Goal: Information Seeking & Learning: Learn about a topic

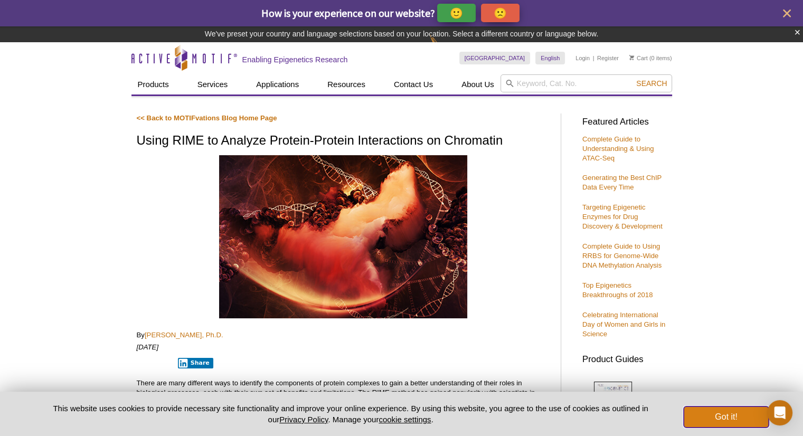
click at [718, 418] on button "Got it!" at bounding box center [725, 416] width 84 height 21
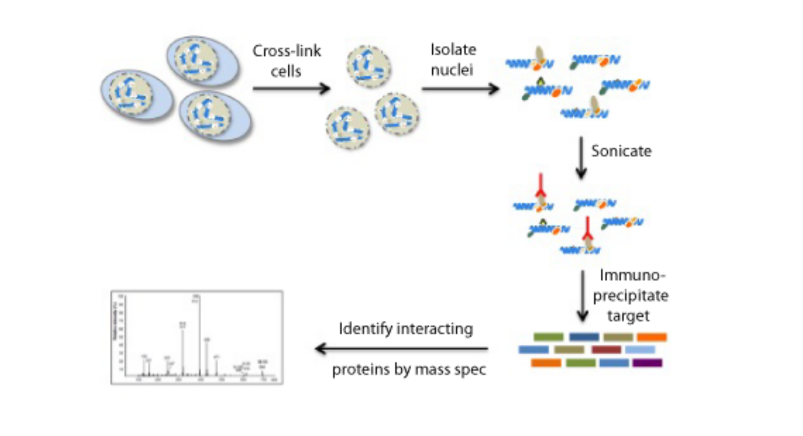
scroll to position [1227, 0]
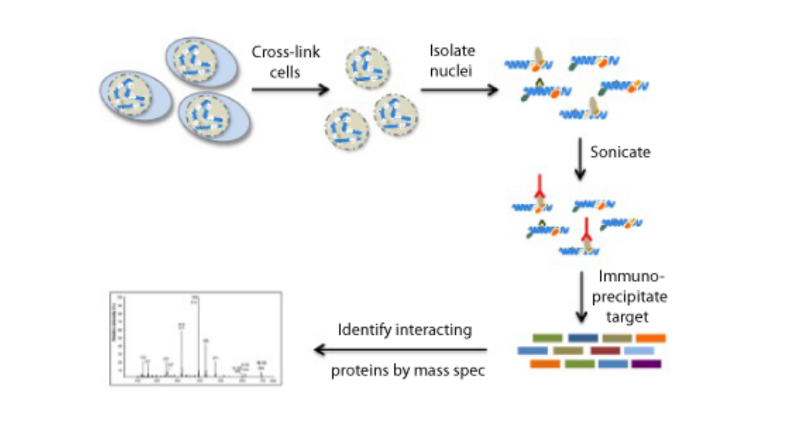
click at [484, 161] on div at bounding box center [343, 186] width 413 height 160
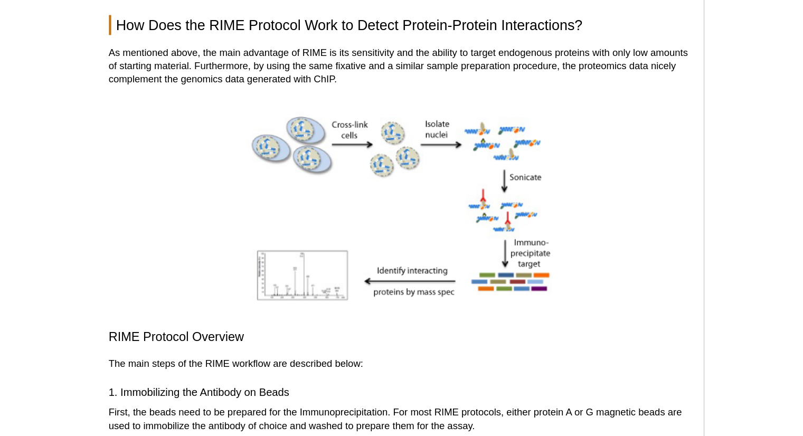
click at [520, 201] on div at bounding box center [343, 186] width 413 height 160
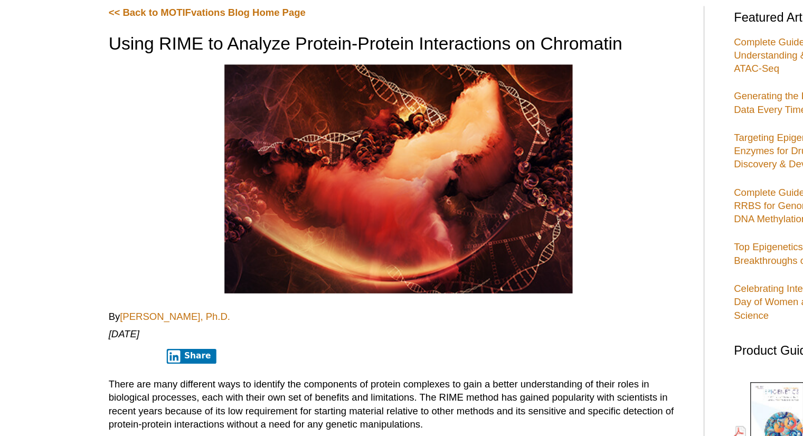
scroll to position [243, 0]
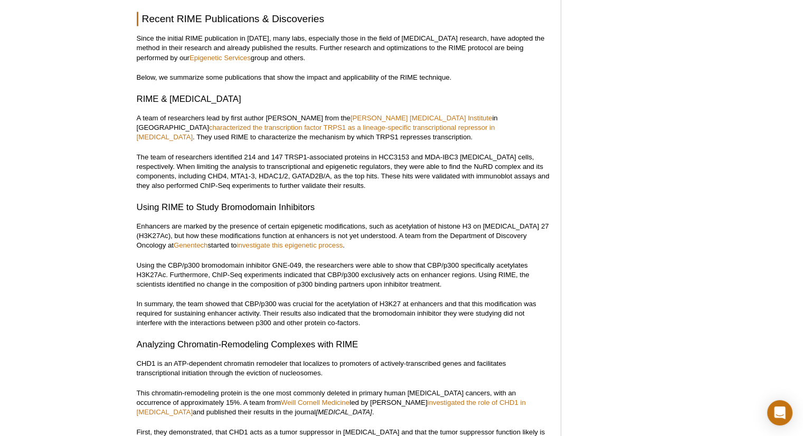
scroll to position [1953, 0]
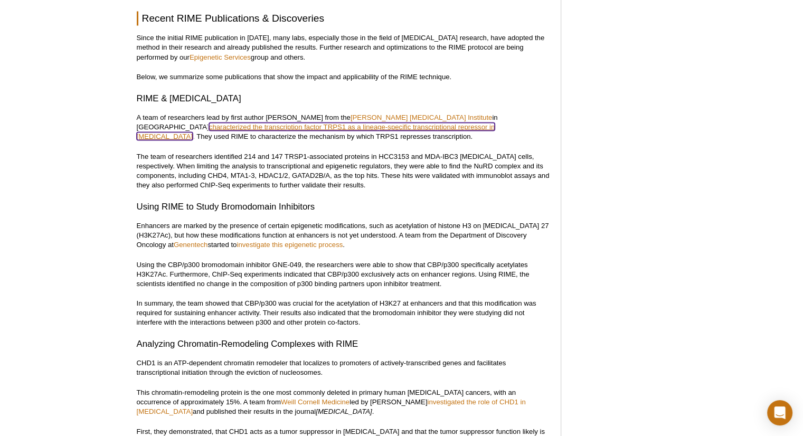
click at [337, 122] on link "characterized the transcription factor TRPS1 as a lineage-specific transcriptio…" at bounding box center [316, 130] width 358 height 17
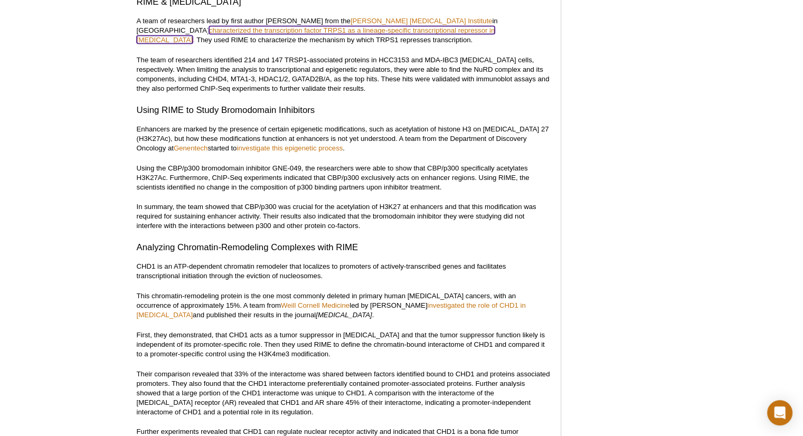
scroll to position [2050, 0]
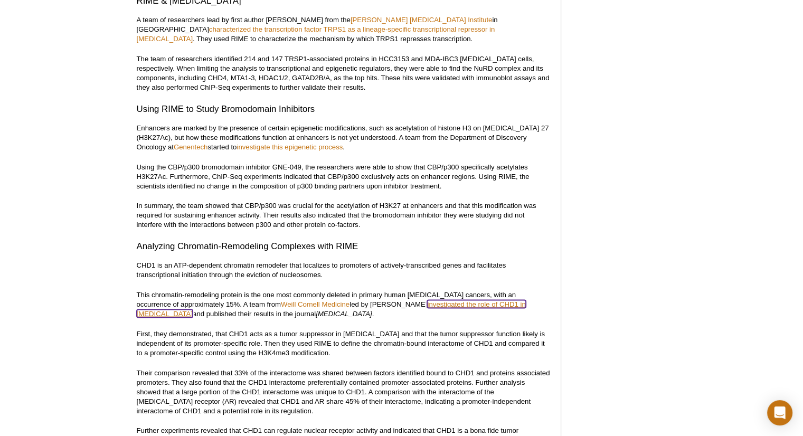
click at [402, 300] on link "investigated the role of CHD1 in [MEDICAL_DATA]" at bounding box center [331, 308] width 389 height 17
